Goal: Task Accomplishment & Management: Complete application form

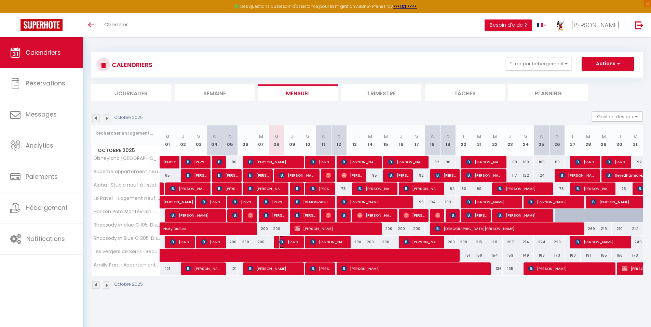
click at [283, 240] on img at bounding box center [281, 241] width 5 height 5
select select "OK"
select select "KO"
select select "0"
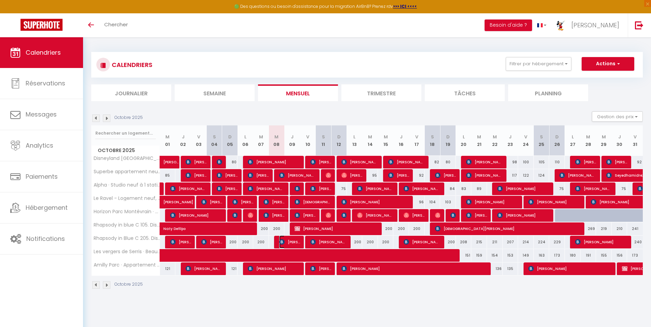
select select "1"
select select
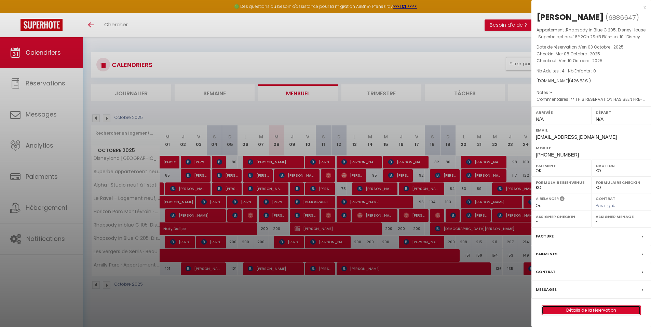
click at [599, 308] on link "Détails de la réservation" at bounding box center [591, 310] width 98 height 9
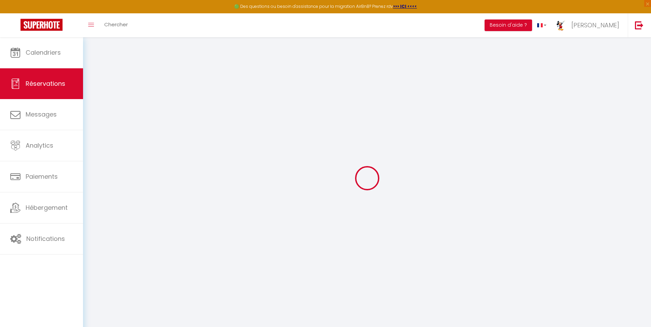
type input "Nicoletta"
type input "Calore"
type input "[EMAIL_ADDRESS][DOMAIN_NAME]"
type input "[PHONE_NUMBER]"
select select "IT"
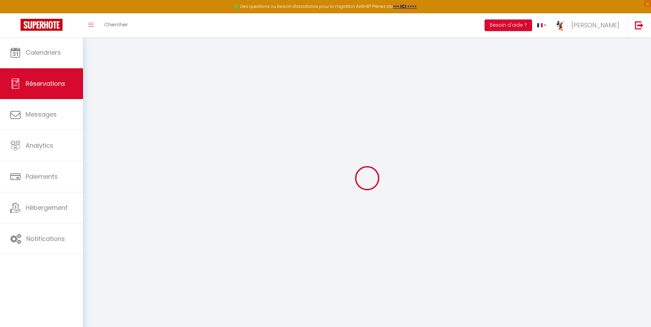
type input "25"
type input "65.26"
type input "5.97"
select select "48736"
select select "1"
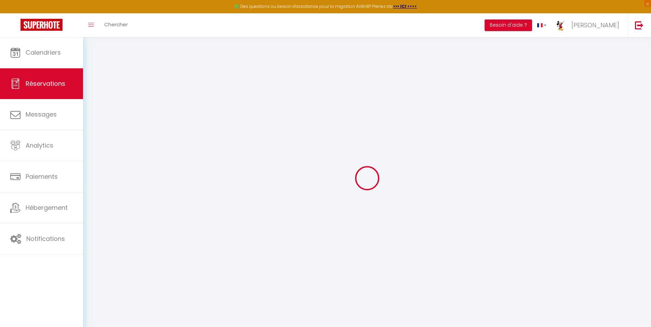
select select
type input "4"
select select "12"
select select
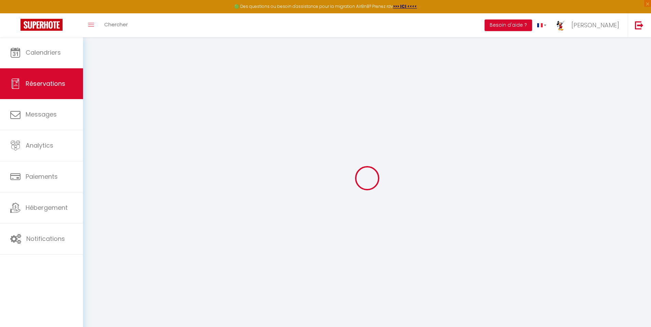
type input "288.86"
checkbox input "false"
type input "0"
select select "2"
type input "0"
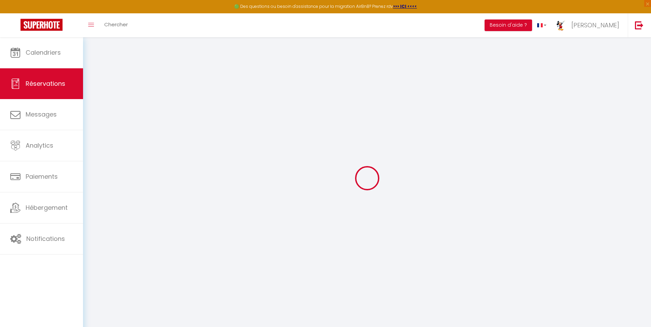
type input "0"
select select
select select "14"
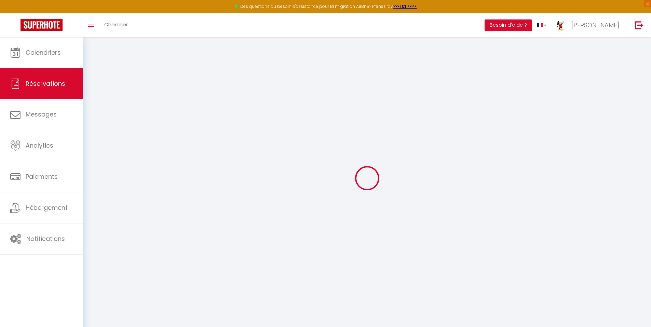
checkbox input "false"
select select
checkbox input "false"
select select
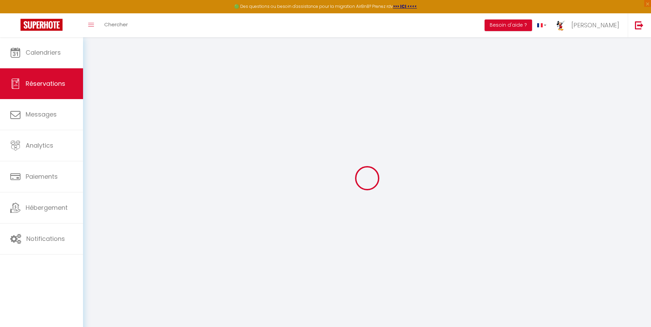
select select
checkbox input "false"
select select
checkbox input "false"
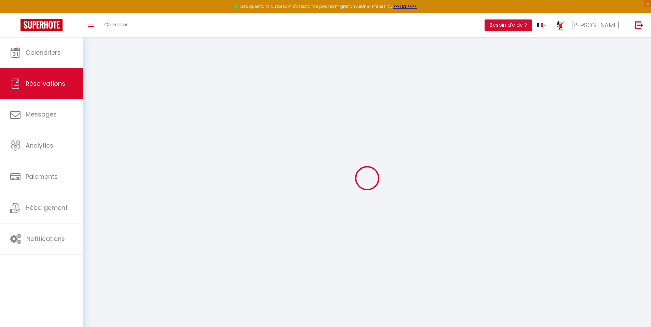
type textarea "** THIS RESERVATION HAS BEEN PRE-PAID ** Reservation has a cancellation grace p…"
type input "70"
type input "42.67"
select select
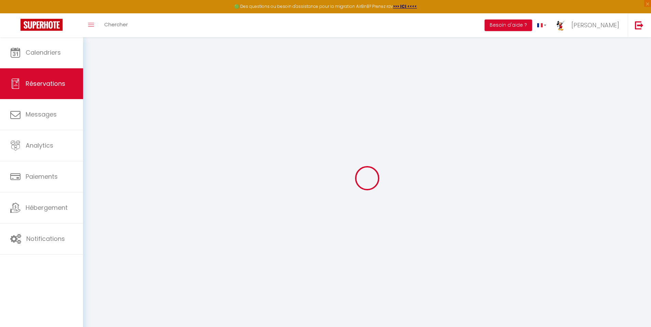
checkbox input "false"
select select
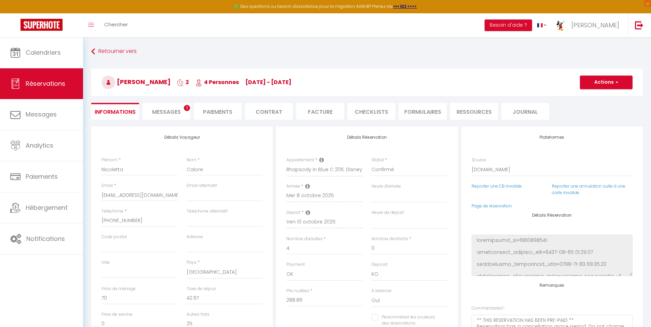
click at [174, 108] on li "Messages 1" at bounding box center [166, 111] width 48 height 17
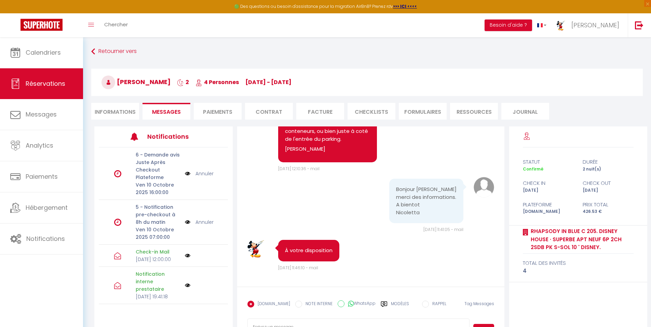
scroll to position [1464, 0]
